Goal: Task Accomplishment & Management: Use online tool/utility

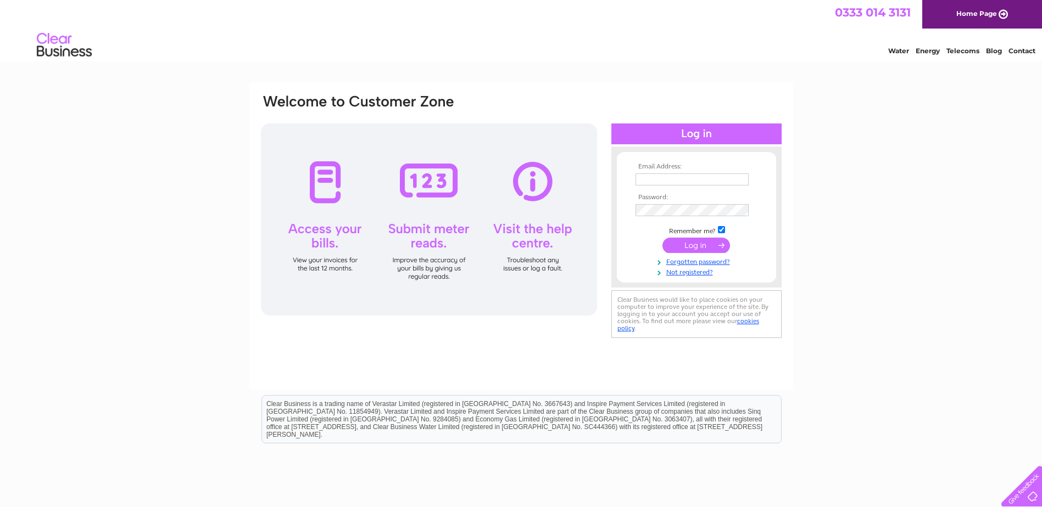
type input "[PERSON_NAME][EMAIL_ADDRESS][DOMAIN_NAME]"
click at [699, 244] on input "submit" at bounding box center [696, 245] width 68 height 15
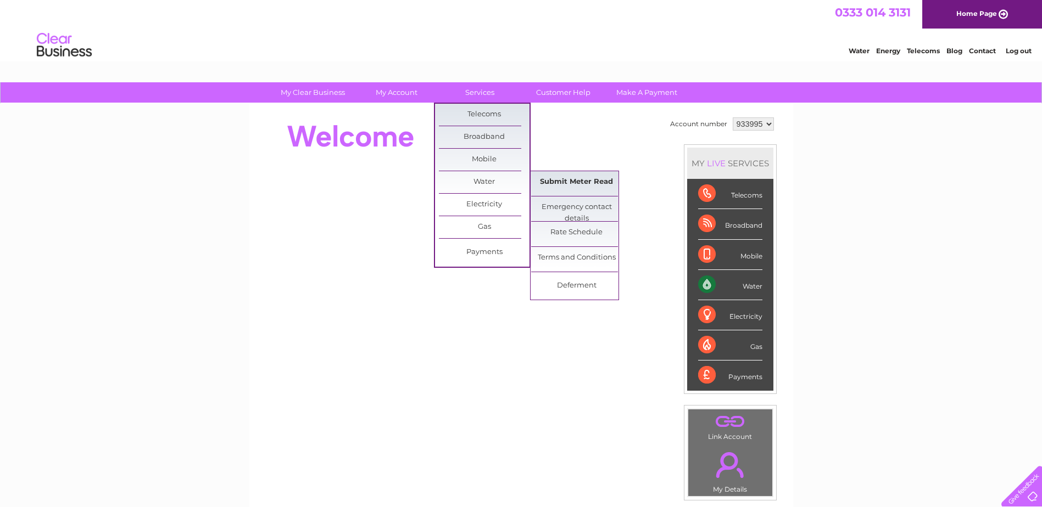
click at [574, 178] on link "Submit Meter Read" at bounding box center [576, 182] width 91 height 22
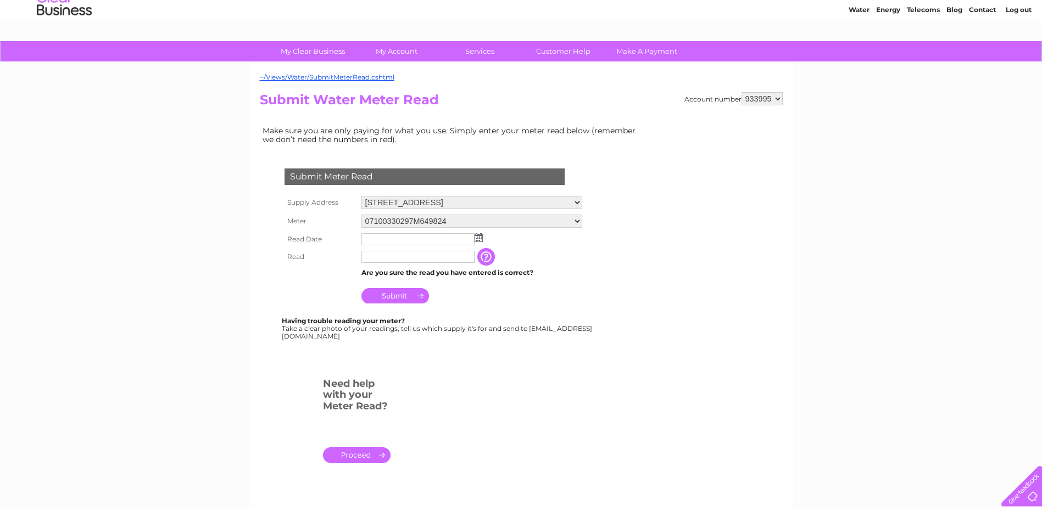
scroll to position [82, 0]
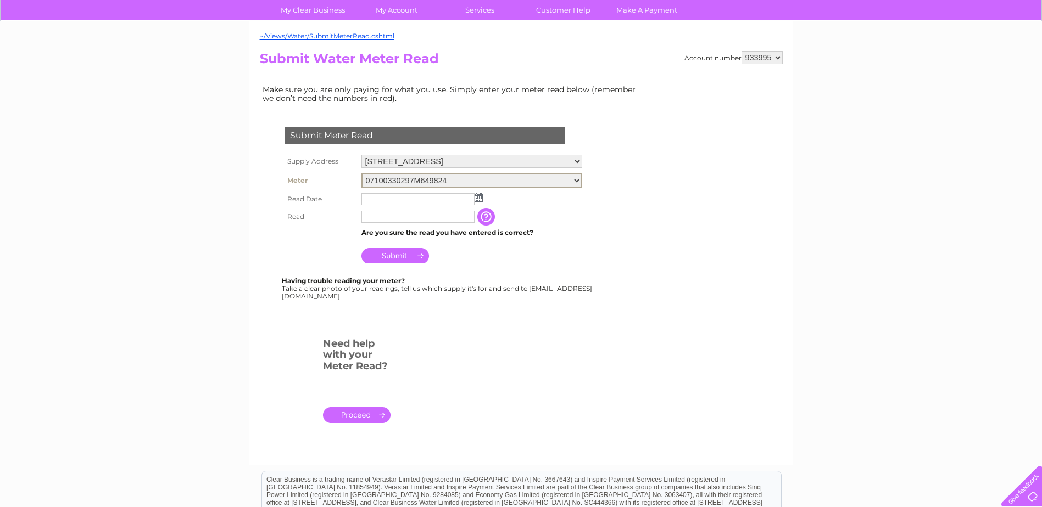
click at [567, 179] on select "07100330297M649824" at bounding box center [471, 180] width 221 height 14
click at [562, 221] on td "The reading you have just taken from your water meter. Our records indicate you…" at bounding box center [541, 216] width 88 height 18
